Goal: Task Accomplishment & Management: Manage account settings

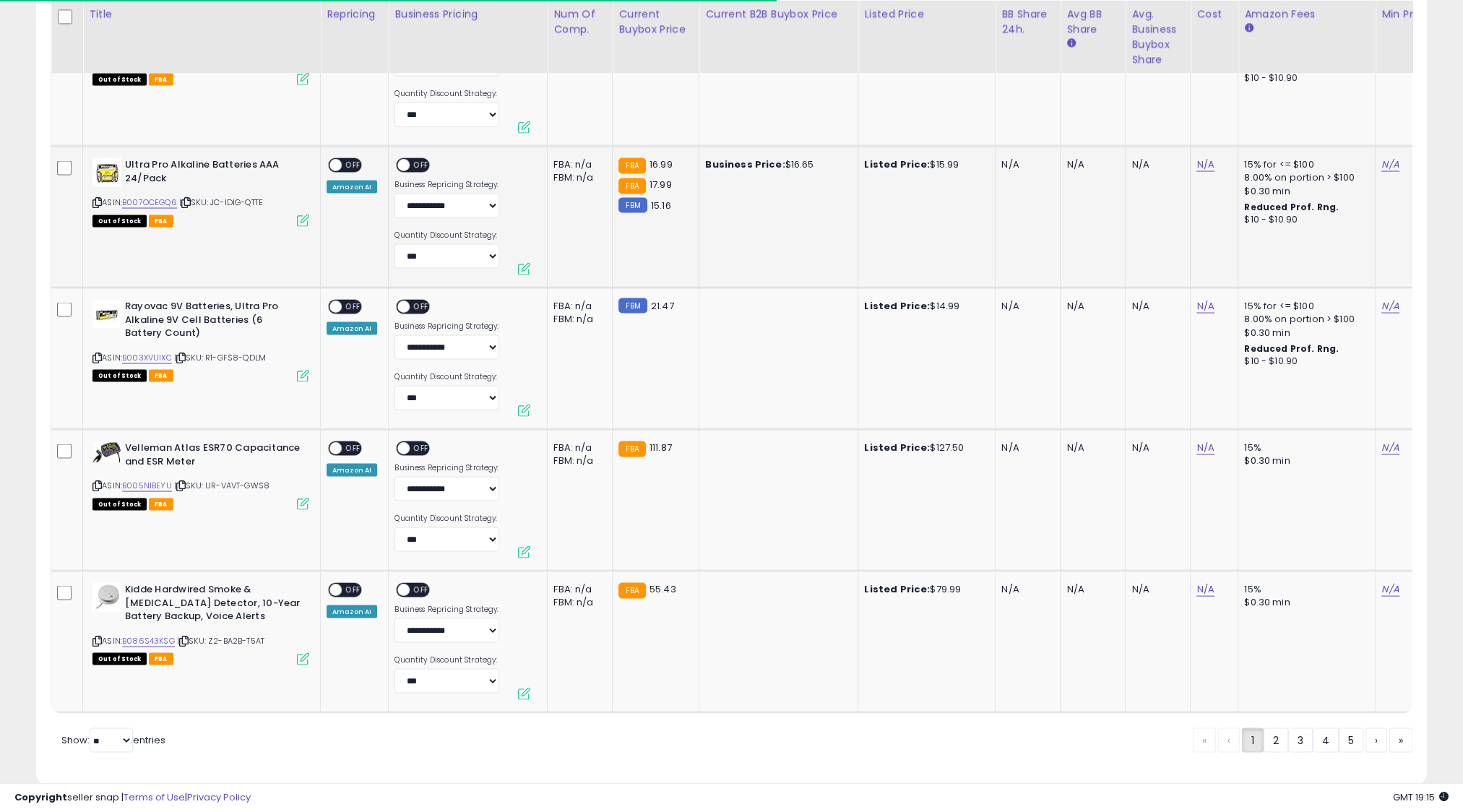
click at [524, 263] on button at bounding box center [524, 269] width 12 height 12
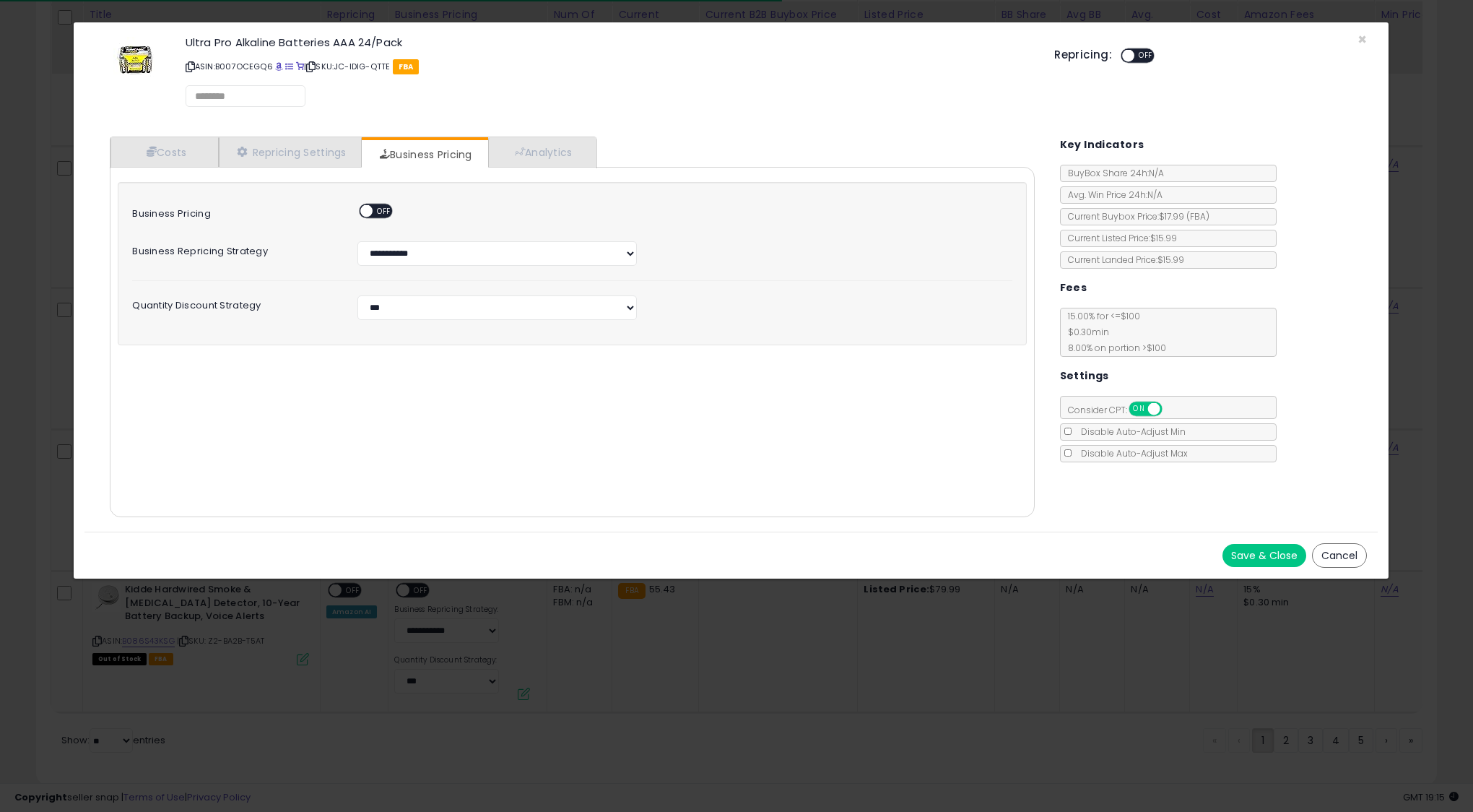
click at [298, 127] on div "Costs Repricing Settings Business Pricing Analytics Cost" at bounding box center [572, 328] width 953 height 406
click at [296, 143] on link "Repricing Settings" at bounding box center [291, 153] width 143 height 30
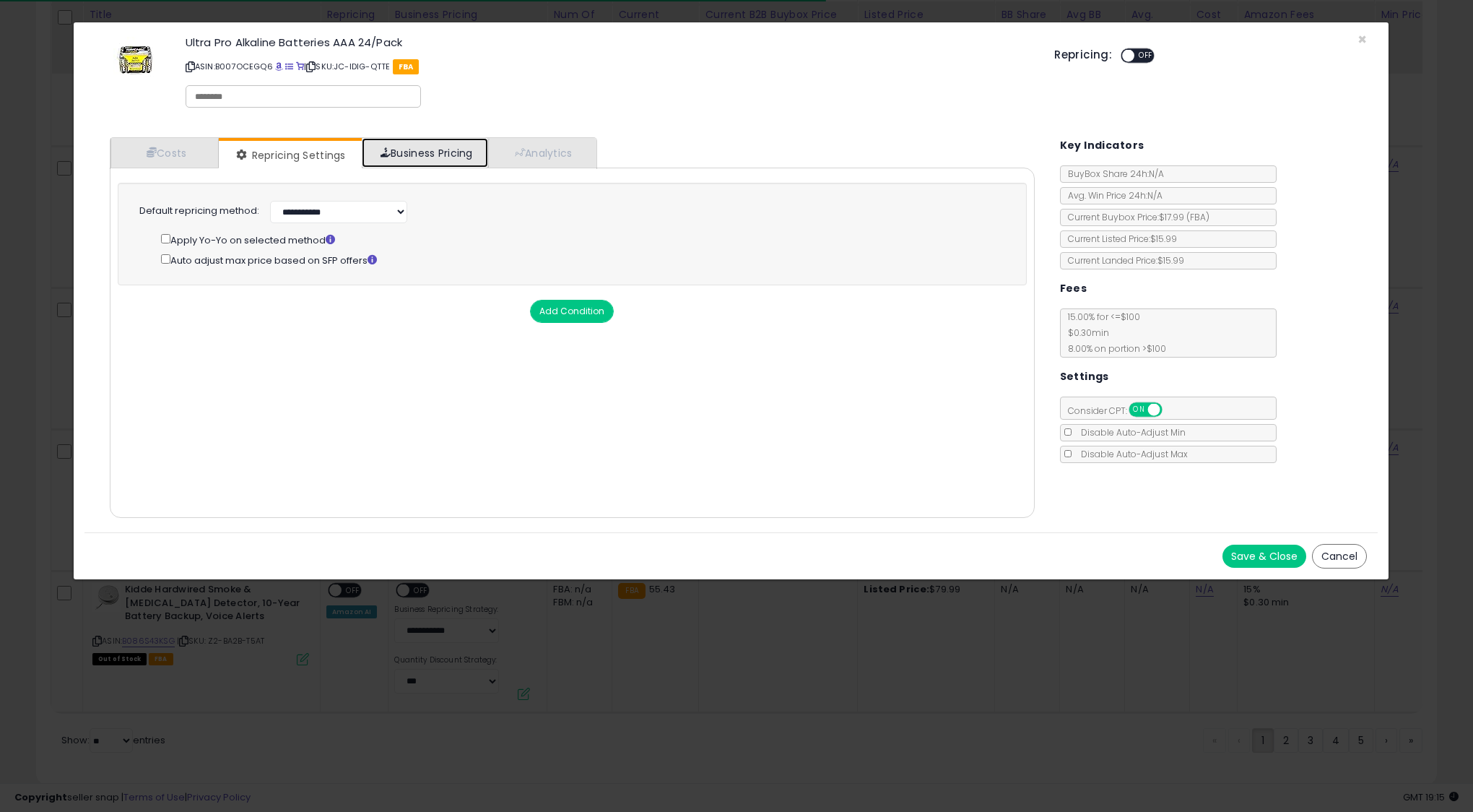
click at [407, 147] on link "Business Pricing" at bounding box center [424, 153] width 126 height 30
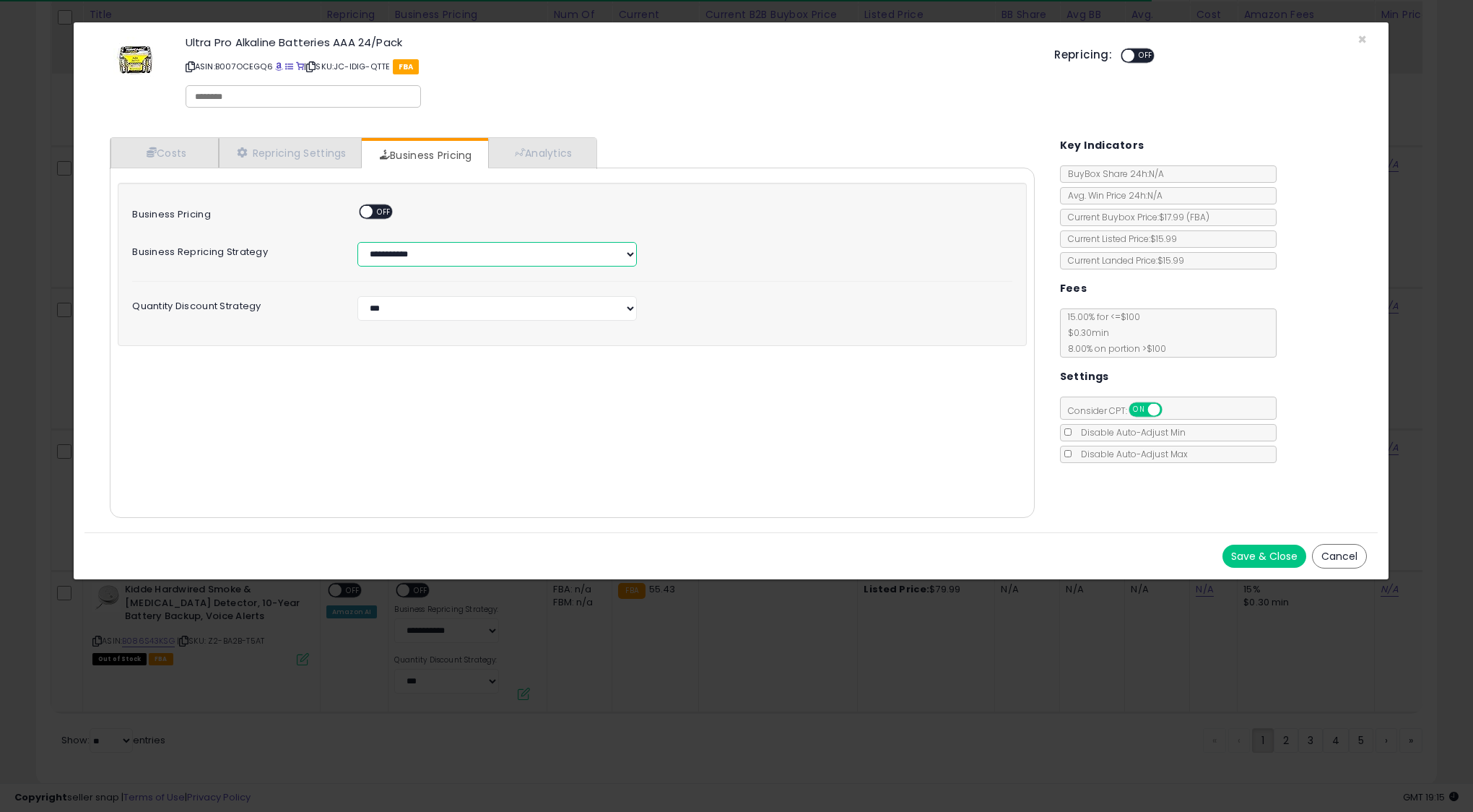
click at [406, 257] on select "**********" at bounding box center [497, 254] width 278 height 25
click at [413, 302] on select "**********" at bounding box center [497, 308] width 278 height 25
click at [484, 254] on select "**********" at bounding box center [497, 254] width 278 height 25
click at [423, 321] on div "**********" at bounding box center [572, 264] width 908 height 163
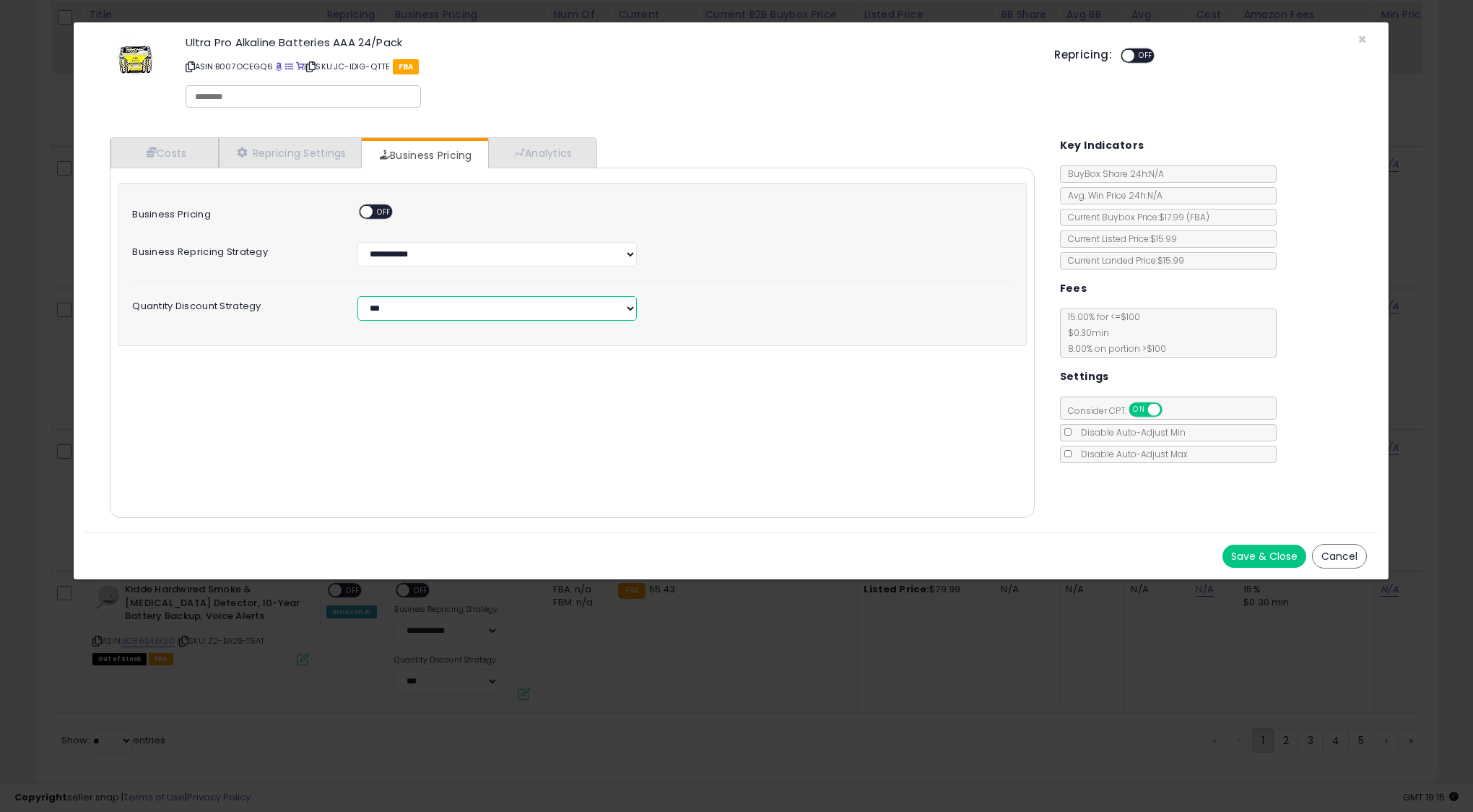
click at [416, 313] on select "**********" at bounding box center [497, 308] width 278 height 25
click at [733, 303] on div "**********" at bounding box center [572, 308] width 901 height 25
click at [1359, 32] on span "×" at bounding box center [1363, 40] width 10 height 21
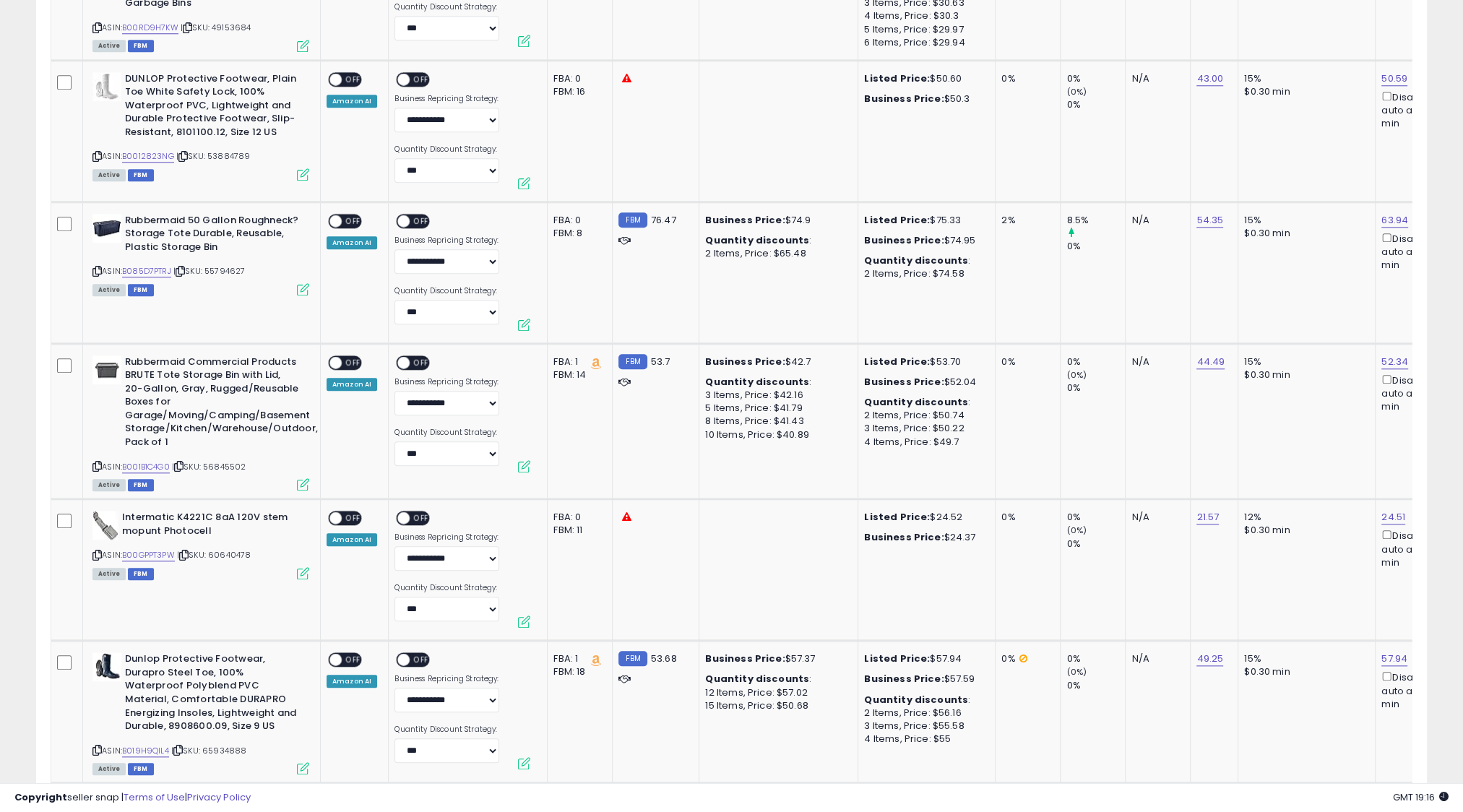
scroll to position [0, 0]
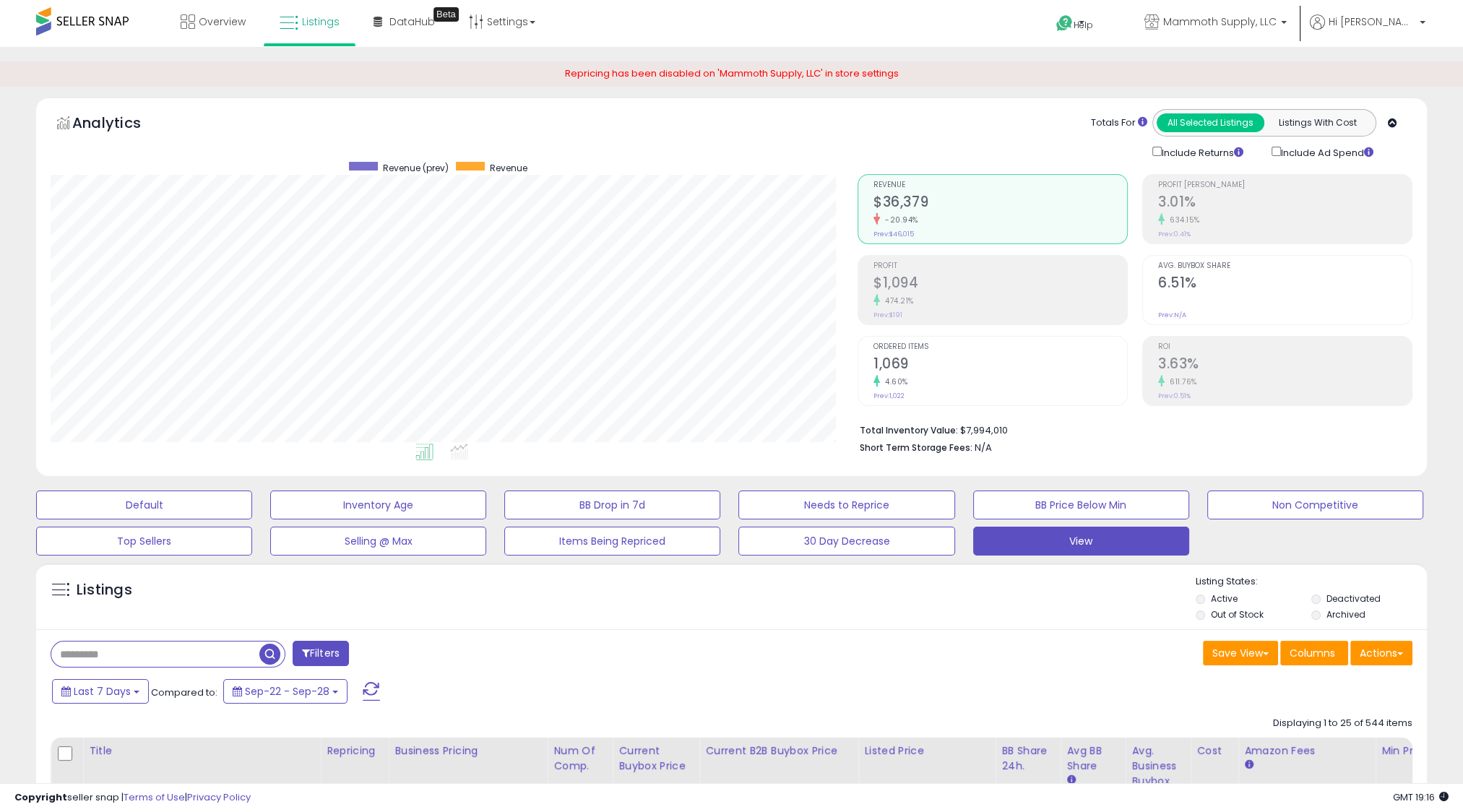
drag, startPoint x: 331, startPoint y: 294, endPoint x: 301, endPoint y: -5, distance: 300.5
click at [491, 25] on link "Settings" at bounding box center [502, 21] width 88 height 43
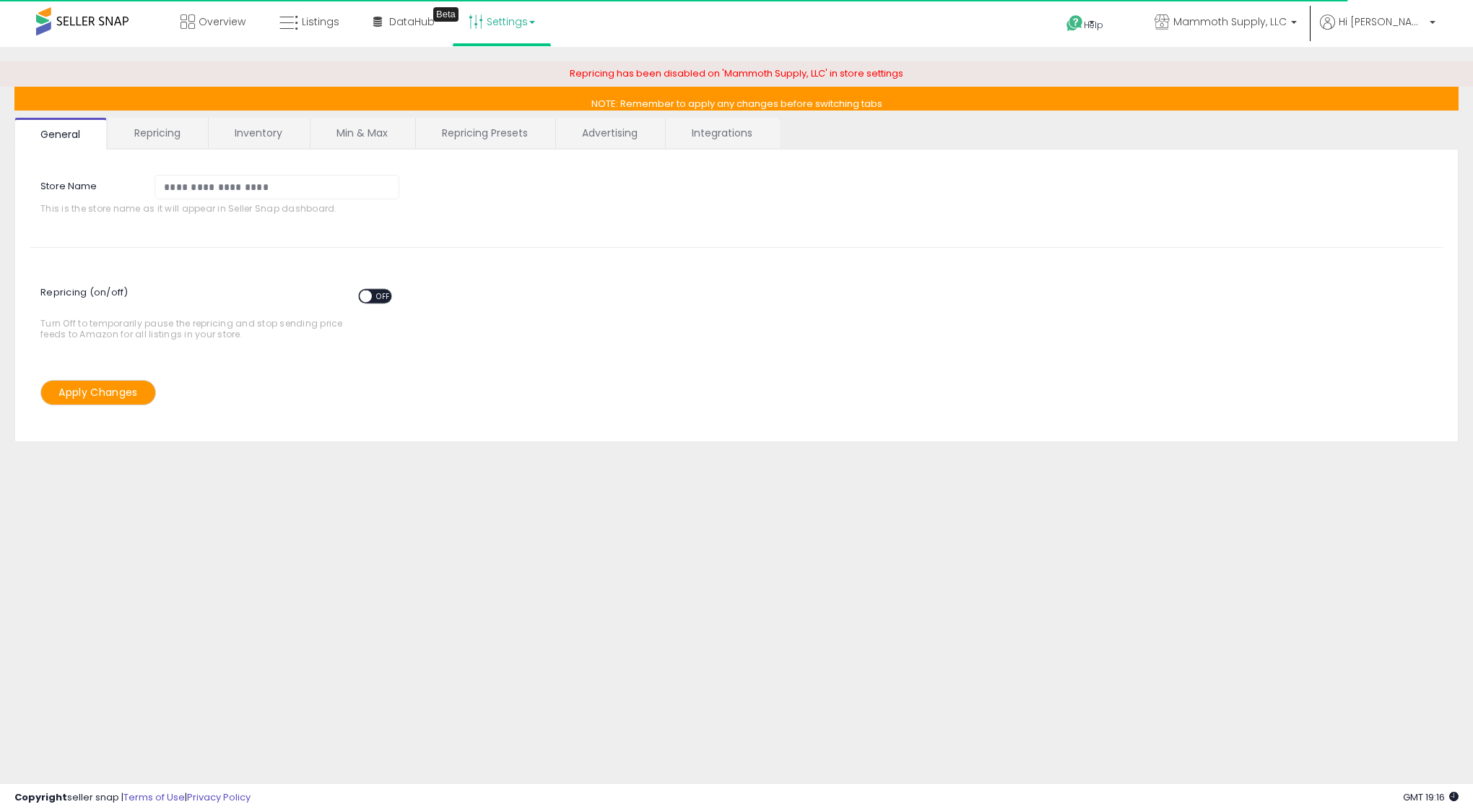
click at [469, 133] on link "Repricing Presets" at bounding box center [485, 133] width 138 height 30
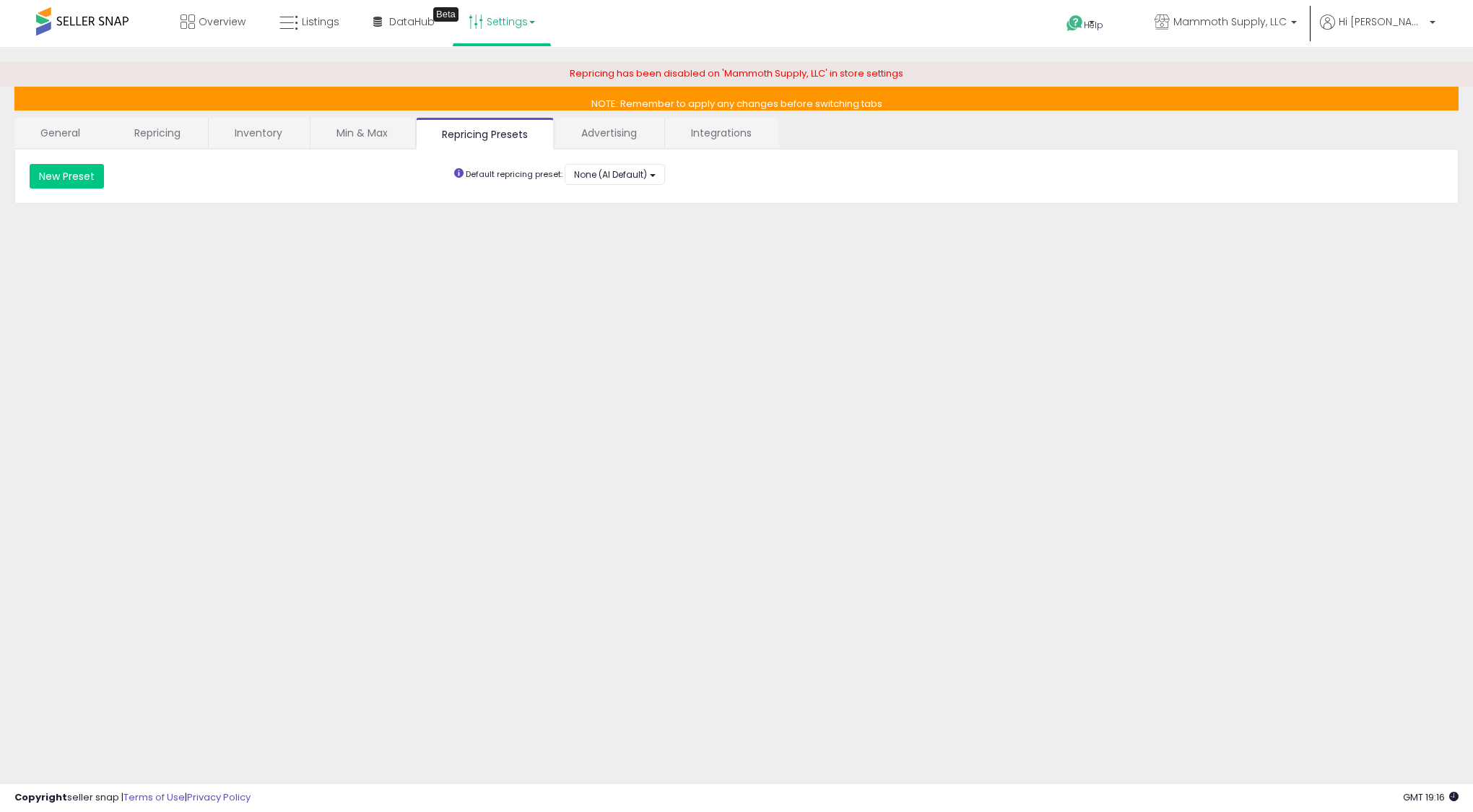
click at [257, 131] on link "Inventory" at bounding box center [258, 133] width 100 height 30
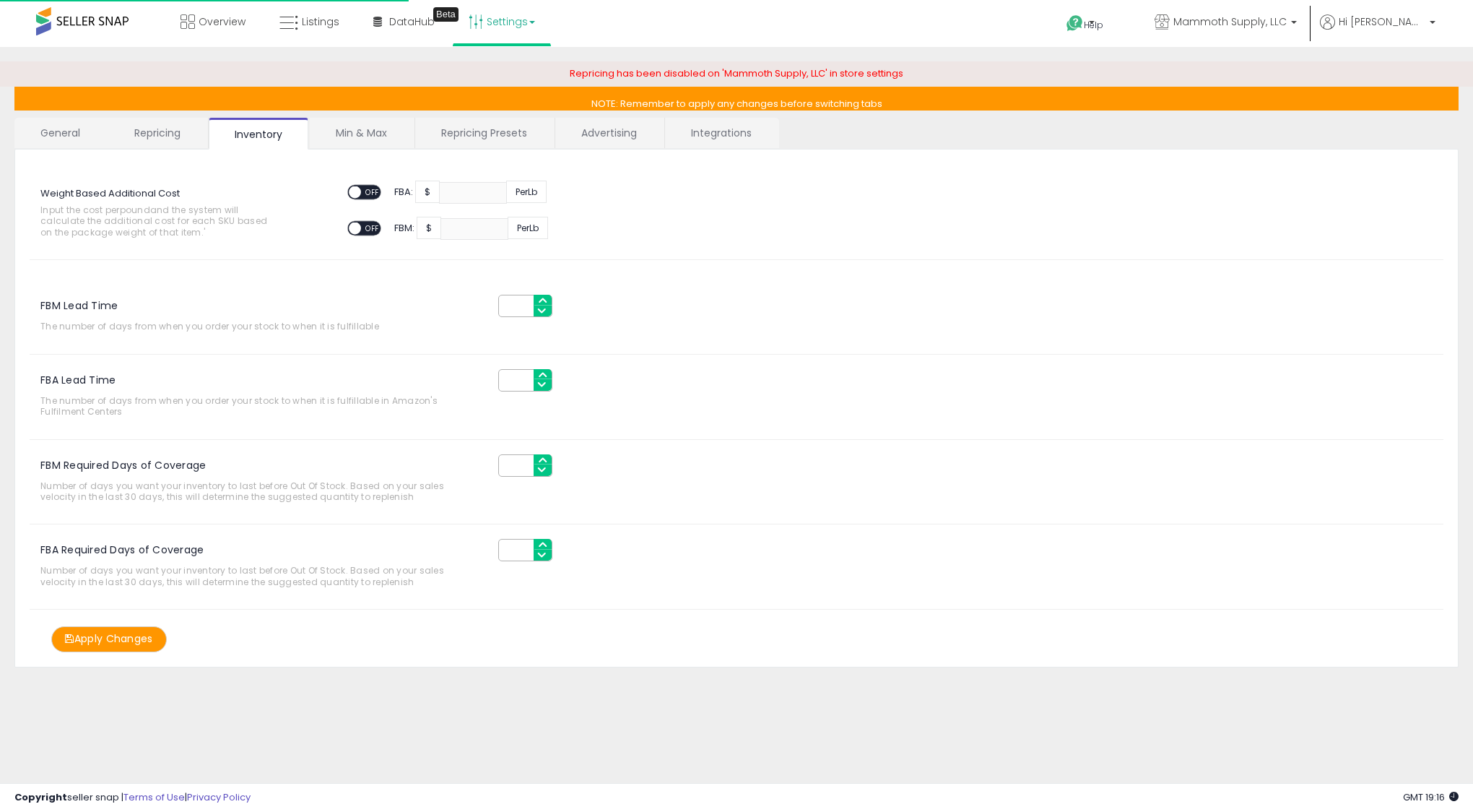
click at [188, 133] on link "Repricing" at bounding box center [157, 133] width 98 height 30
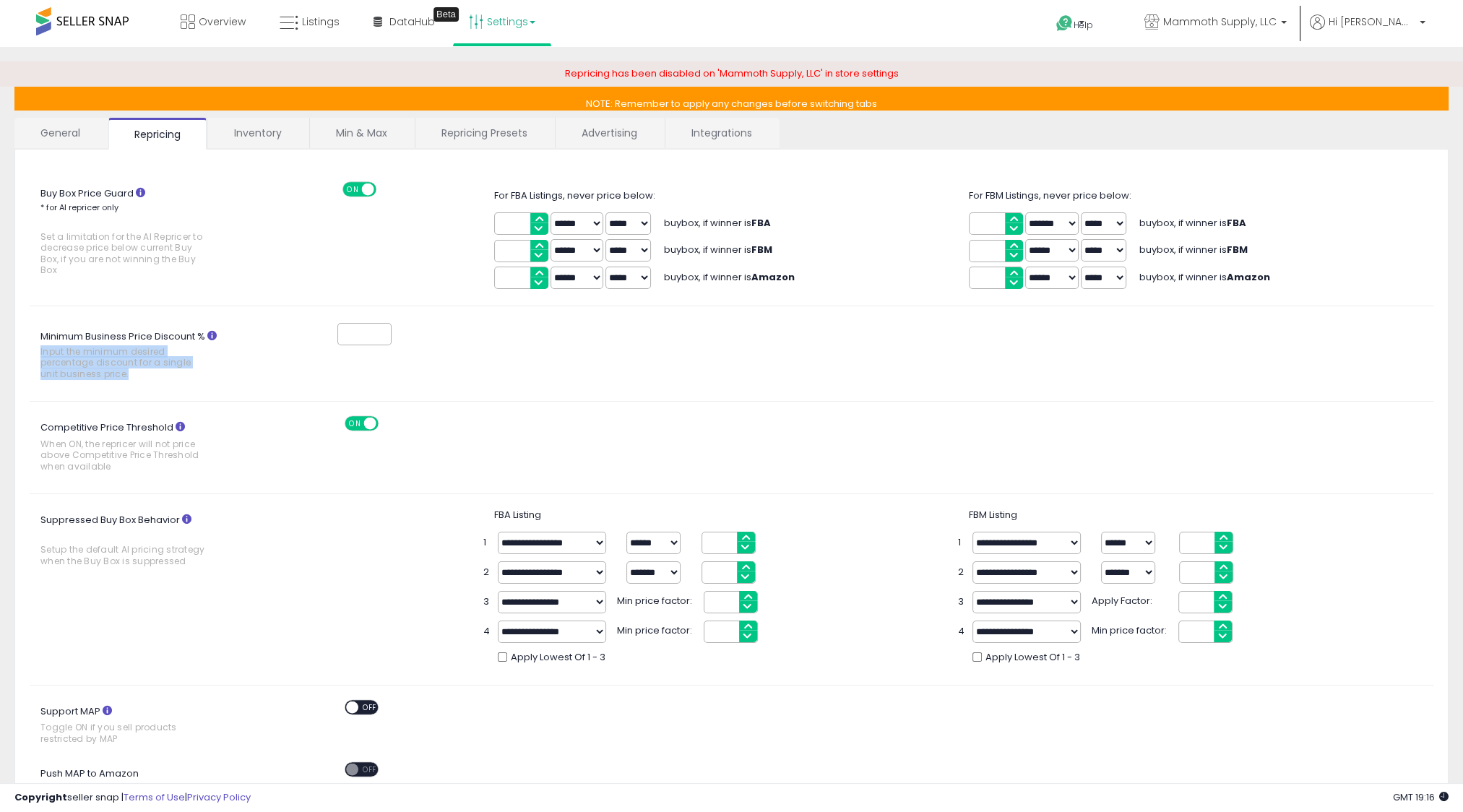
drag, startPoint x: 38, startPoint y: 348, endPoint x: 143, endPoint y: 369, distance: 107.1
click at [143, 369] on label "Minimum Business Price Discount % Input the minimum desired percentage discount…" at bounding box center [138, 356] width 216 height 61
click at [152, 382] on label "Minimum Business Price Discount % Input the minimum desired percentage discount…" at bounding box center [138, 356] width 216 height 61
click at [338, 345] on input "*" at bounding box center [364, 333] width 54 height 22
click at [294, 374] on div "Minimum Business Price Discount % Input the minimum desired percentage discount…" at bounding box center [731, 353] width 1426 height 65
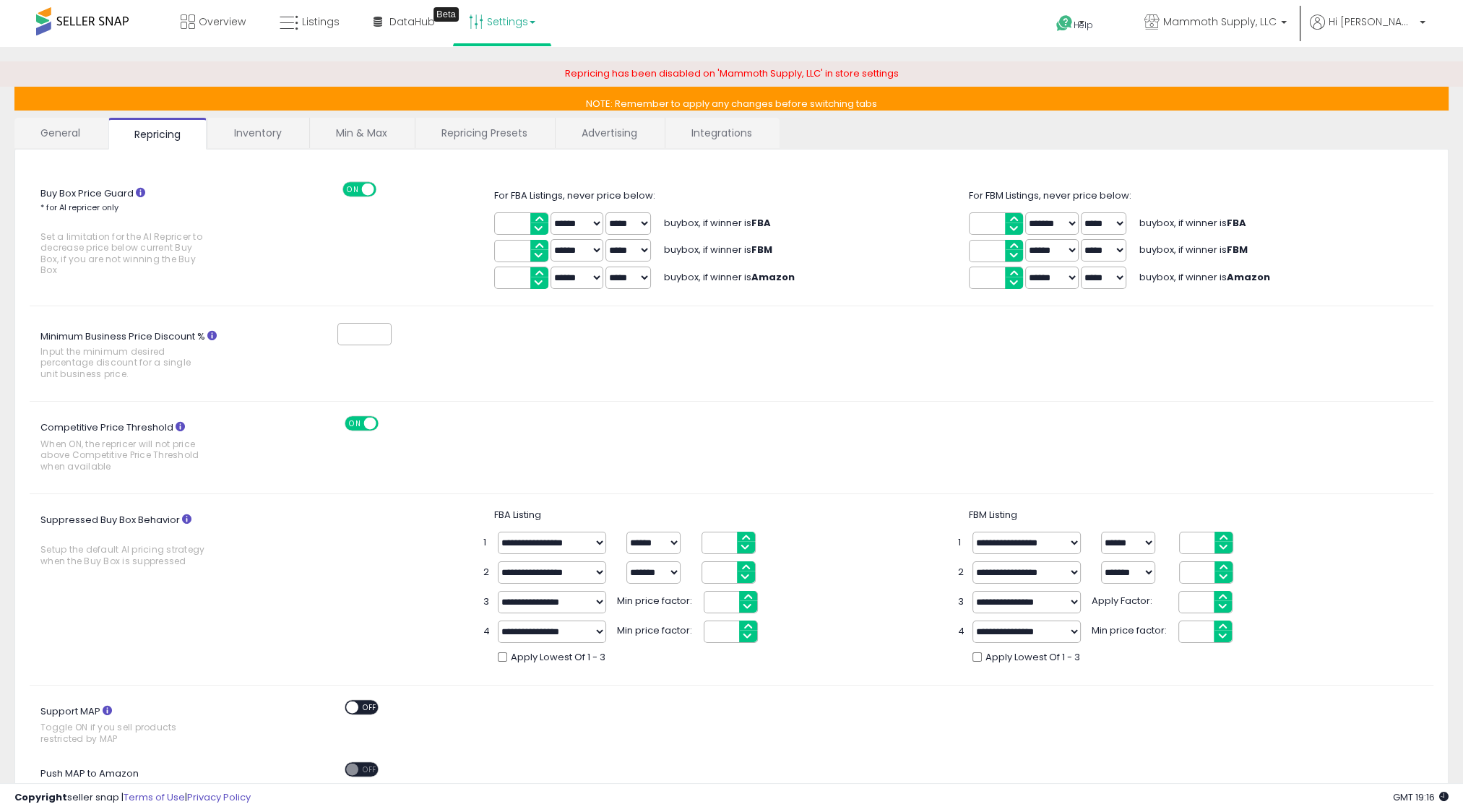
click at [380, 334] on input "*" at bounding box center [364, 333] width 54 height 22
click at [385, 326] on input "*" at bounding box center [364, 333] width 54 height 22
type input "*"
click at [386, 336] on input "*" at bounding box center [364, 333] width 54 height 22
click at [438, 336] on div "*" at bounding box center [413, 334] width 292 height 27
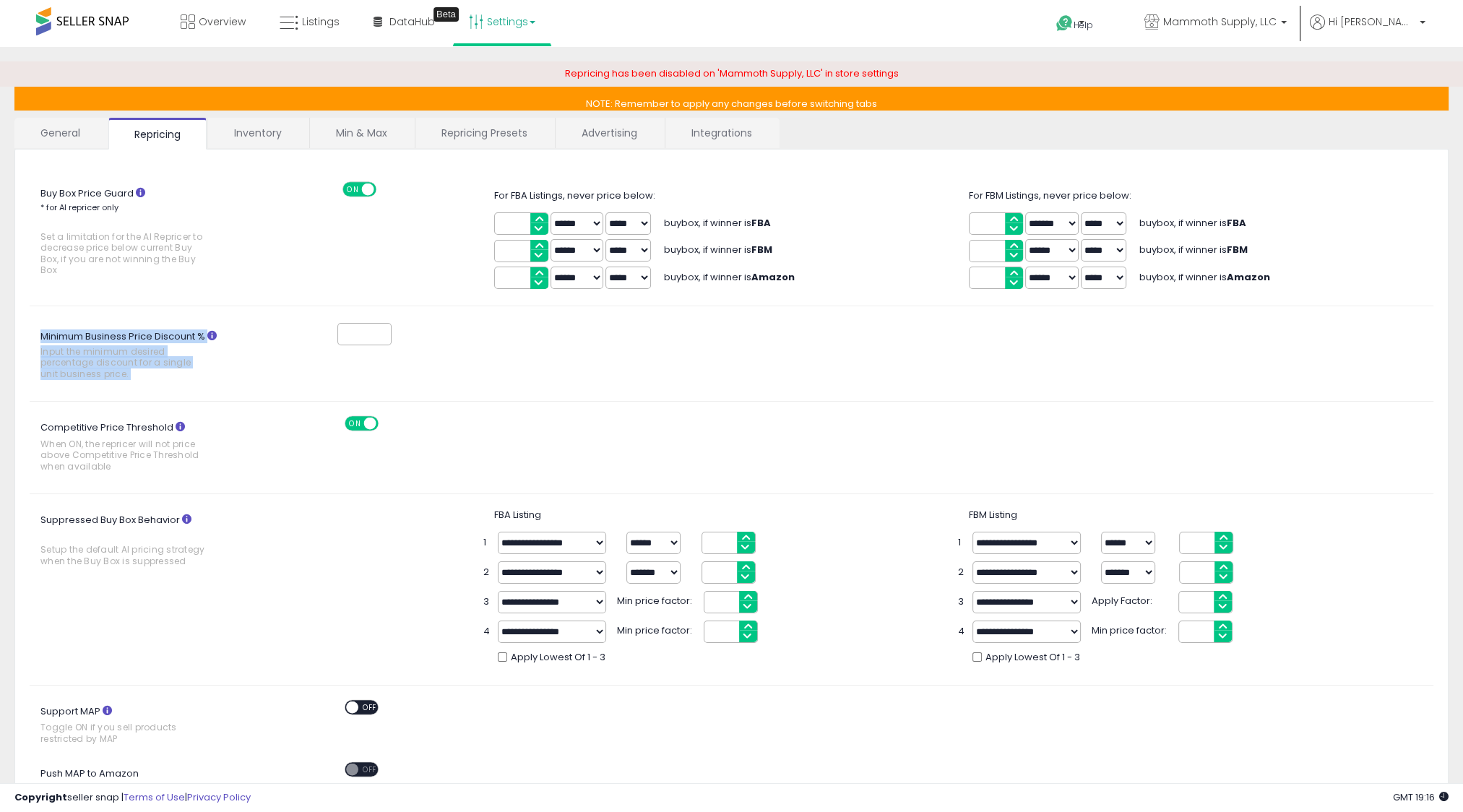
drag, startPoint x: 34, startPoint y: 336, endPoint x: 162, endPoint y: 385, distance: 137.1
click at [162, 385] on div "Buy Box Price Guard * for AI repricer only Set a limitation for the AI Repricer…" at bounding box center [732, 661] width 1404 height 993
click at [168, 391] on div "Buy Box Price Guard * for AI repricer only Set a limitation for the AI Repricer…" at bounding box center [732, 661] width 1404 height 993
drag, startPoint x: 168, startPoint y: 379, endPoint x: 41, endPoint y: 318, distance: 140.9
click at [41, 321] on div "Minimum Business Price Discount % Input the minimum desired percentage discount…" at bounding box center [137, 353] width 238 height 65
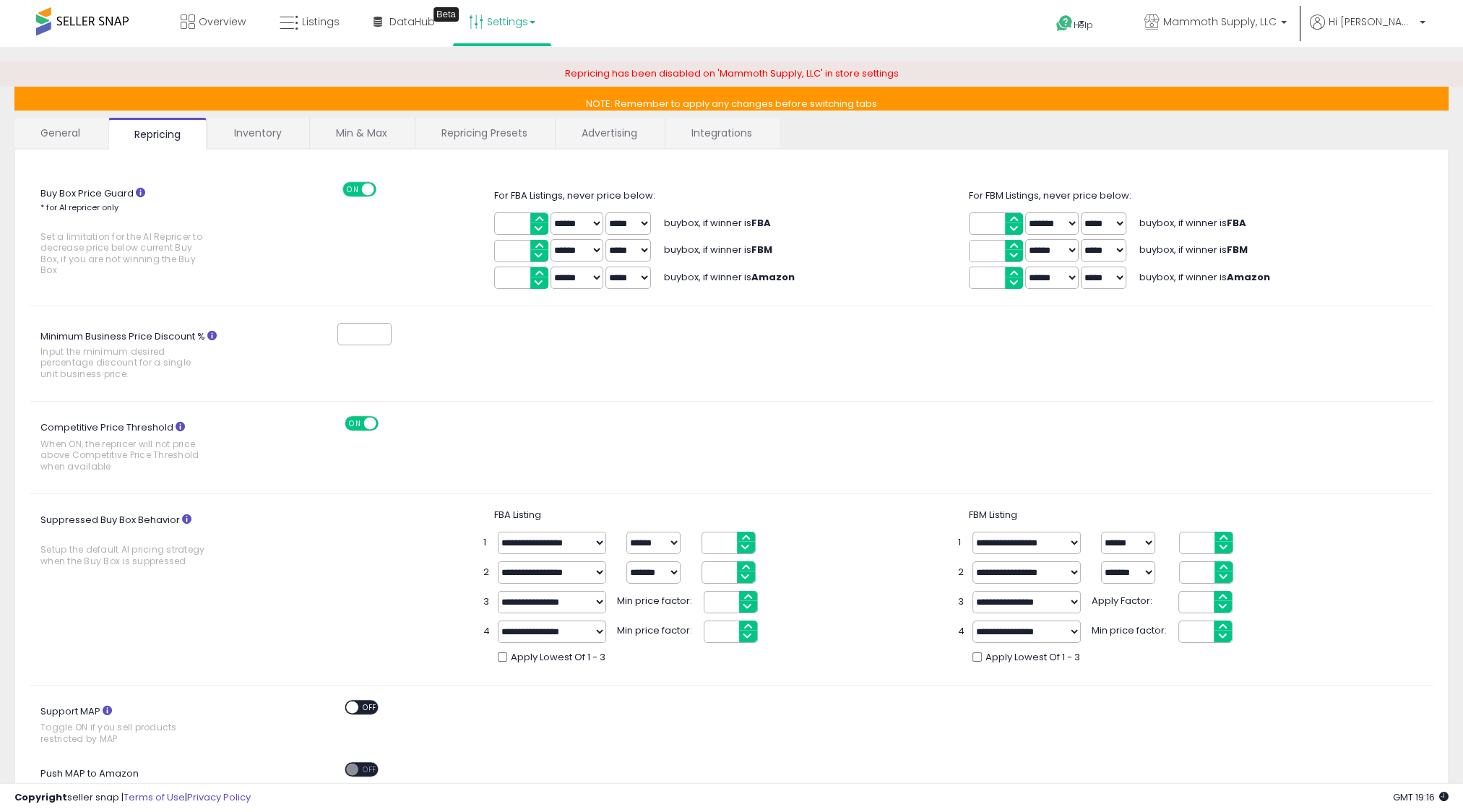
click at [41, 321] on div "Minimum Business Price Discount % Input the minimum desired percentage discount…" at bounding box center [137, 353] width 238 height 65
drag, startPoint x: 42, startPoint y: 350, endPoint x: 129, endPoint y: 376, distance: 90.8
click at [129, 376] on span "Input the minimum desired percentage discount for a single unit business price." at bounding box center [123, 363] width 165 height 34
click at [141, 390] on div "Buy Box Price Guard * for AI repricer only Set a limitation for the AI Repricer…" at bounding box center [732, 661] width 1404 height 993
drag, startPoint x: 72, startPoint y: 336, endPoint x: 172, endPoint y: 378, distance: 108.5
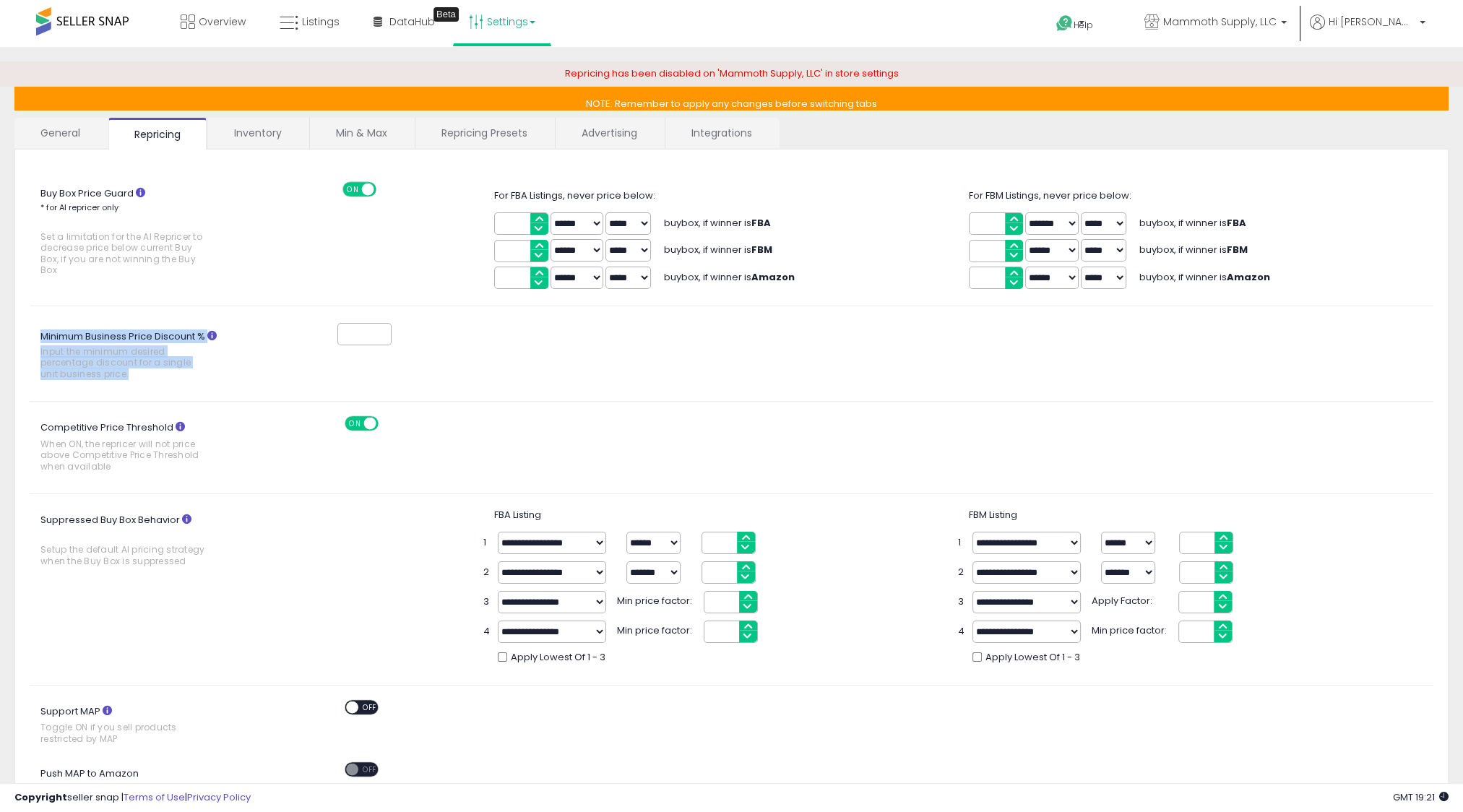
click at [167, 374] on div "Minimum Business Price Discount % Input the minimum desired percentage discount…" at bounding box center [137, 353] width 238 height 65
click at [173, 378] on label "Minimum Business Price Discount % Input the minimum desired percentage discount…" at bounding box center [138, 356] width 216 height 61
click at [338, 345] on input "*" at bounding box center [364, 333] width 54 height 22
drag, startPoint x: 195, startPoint y: 378, endPoint x: 32, endPoint y: 324, distance: 171.7
click at [32, 326] on label "Minimum Business Price Discount % Input the minimum desired percentage discount…" at bounding box center [138, 356] width 216 height 61
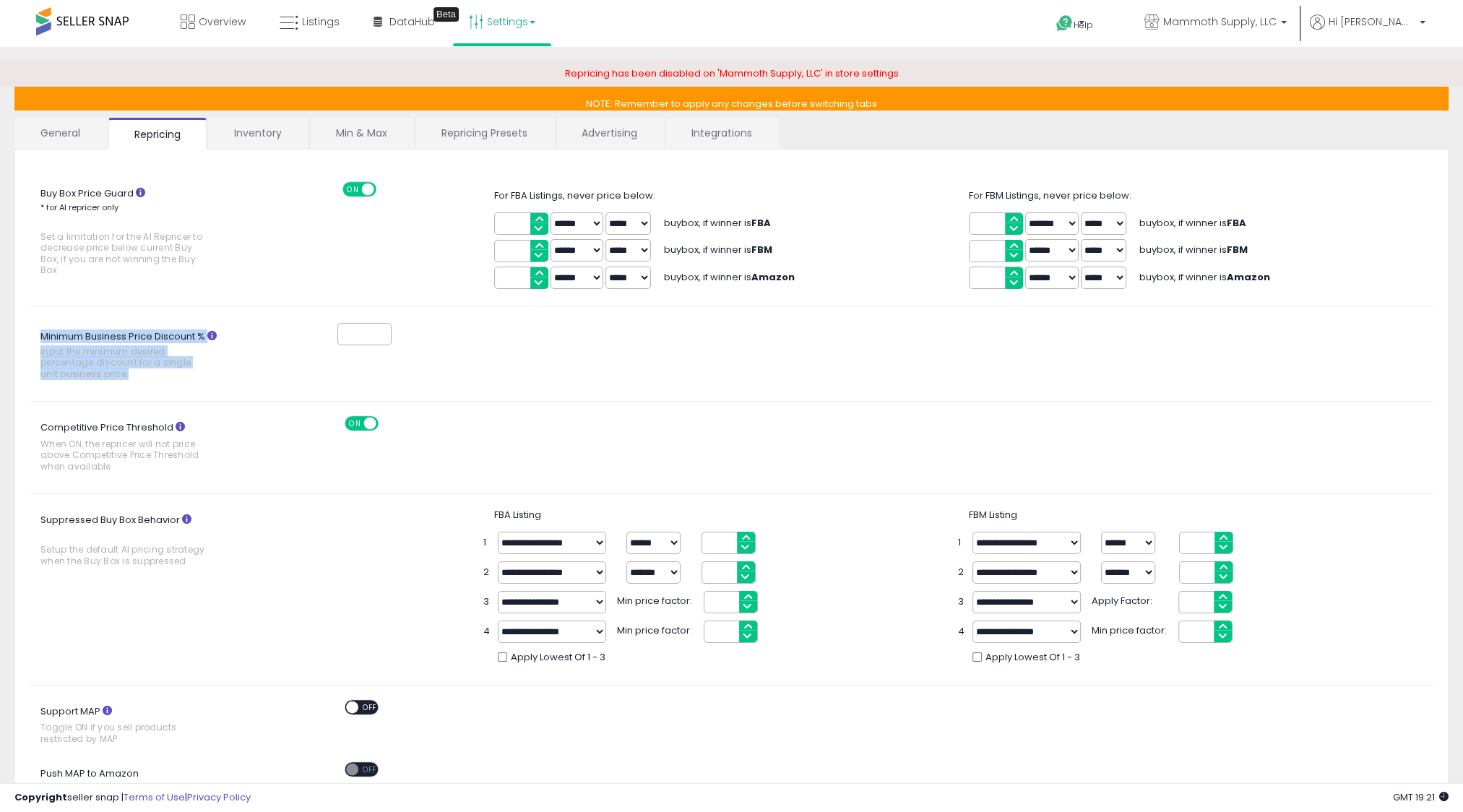
click at [32, 326] on label "Minimum Business Price Discount % Input the minimum desired percentage discount…" at bounding box center [138, 356] width 216 height 61
click at [338, 324] on input "*" at bounding box center [364, 333] width 54 height 22
click at [38, 351] on label "Minimum Business Price Discount % Input the minimum desired percentage discount…" at bounding box center [138, 356] width 216 height 61
click at [338, 345] on input "*" at bounding box center [364, 333] width 54 height 22
drag, startPoint x: 41, startPoint y: 334, endPoint x: 139, endPoint y: 378, distance: 107.4
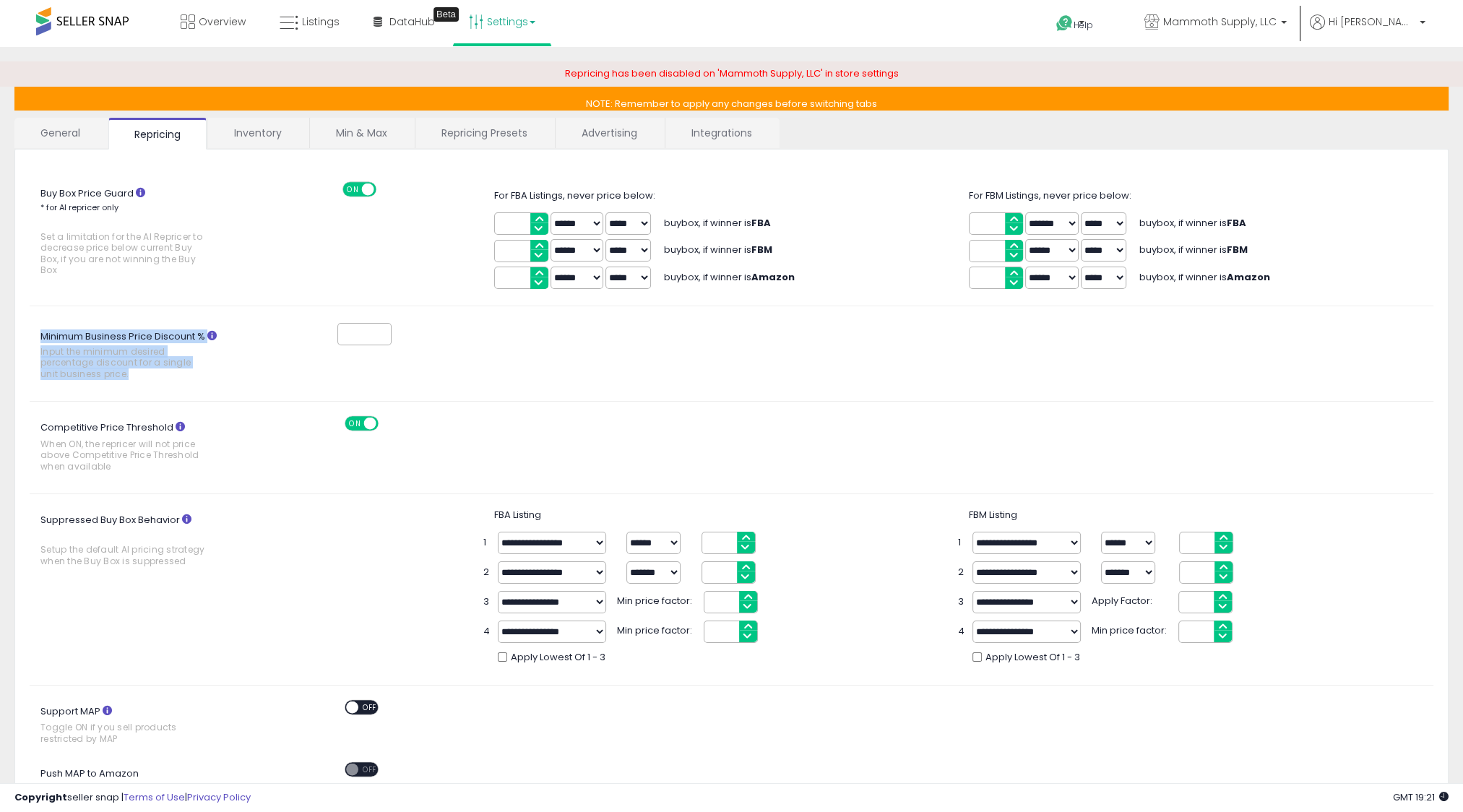
click at [139, 378] on label "Minimum Business Price Discount % Input the minimum desired percentage discount…" at bounding box center [138, 356] width 216 height 61
click at [144, 382] on label "Minimum Business Price Discount % Input the minimum desired percentage discount…" at bounding box center [138, 356] width 216 height 61
click at [338, 345] on input "*" at bounding box center [364, 333] width 54 height 22
click at [212, 332] on icon at bounding box center [212, 335] width 10 height 10
click at [338, 332] on input "*" at bounding box center [364, 333] width 54 height 22
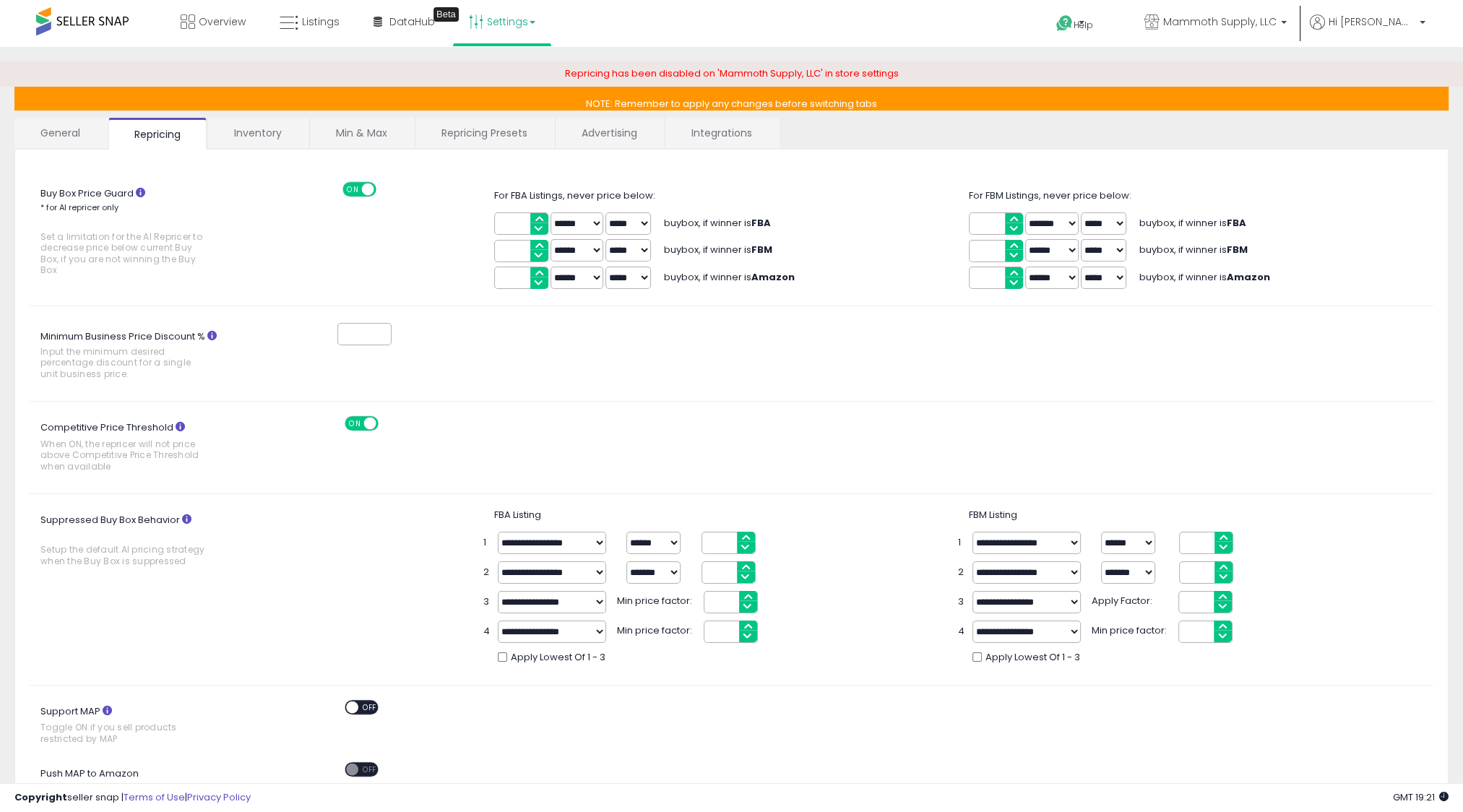
click at [491, 364] on div "Minimum Business Price Discount % Input the minimum desired percentage discount…" at bounding box center [731, 353] width 1426 height 65
